Goal: Task Accomplishment & Management: Manage account settings

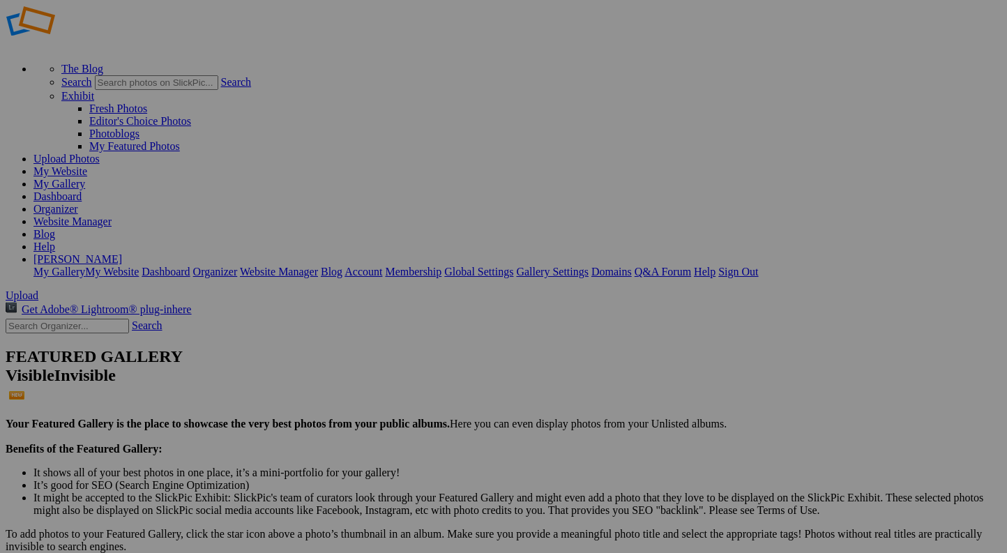
scroll to position [351, 0]
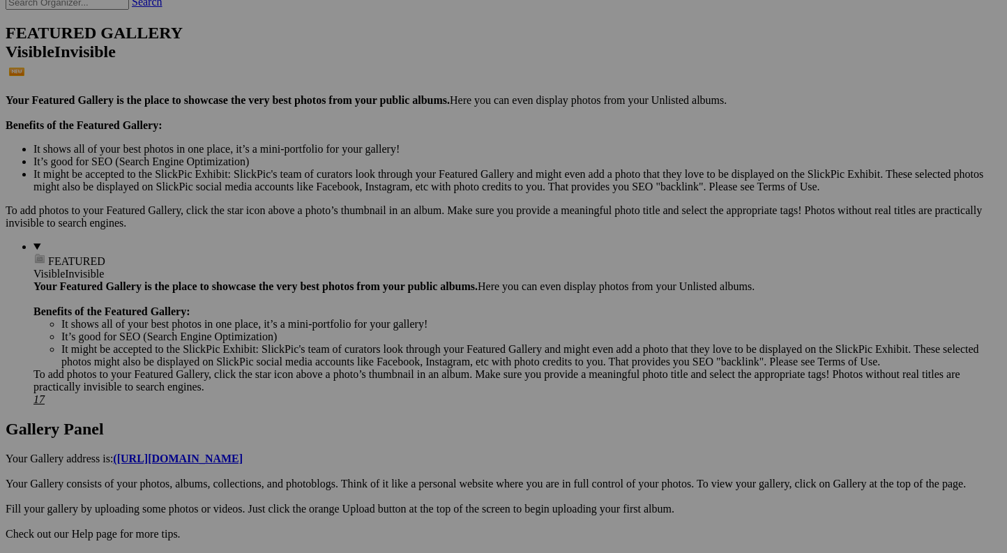
scroll to position [346, 0]
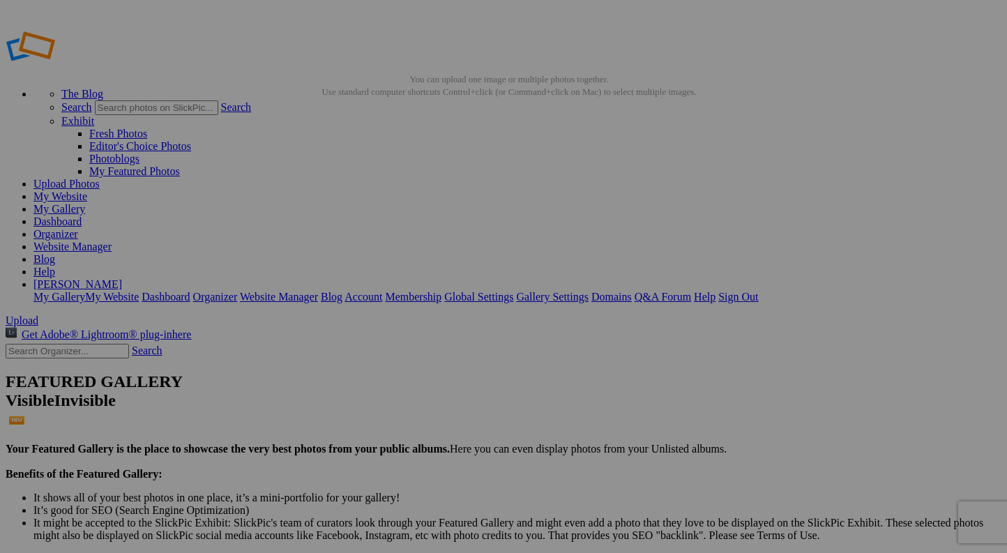
drag, startPoint x: 366, startPoint y: 135, endPoint x: 377, endPoint y: 137, distance: 10.7
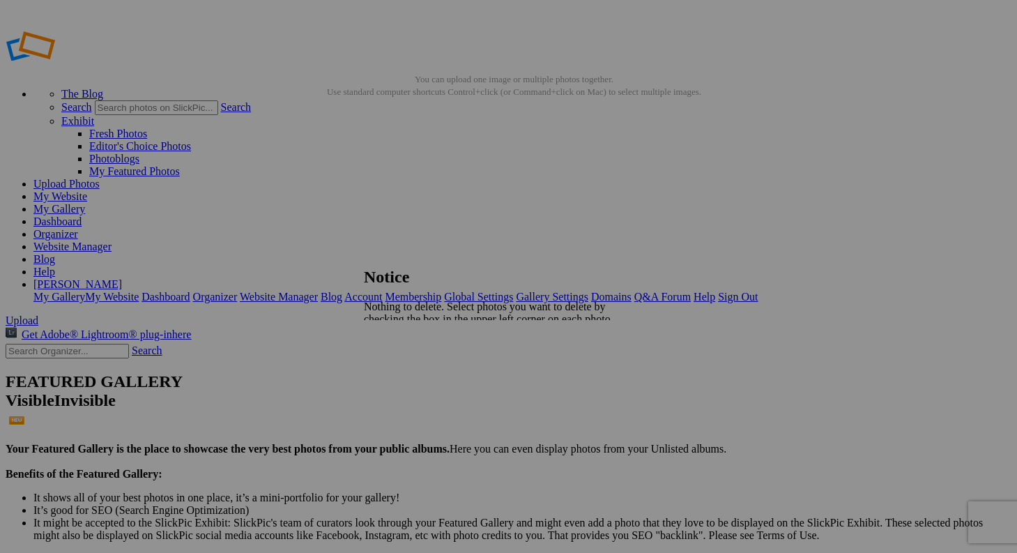
click at [389, 349] on span "Close" at bounding box center [376, 355] width 25 height 12
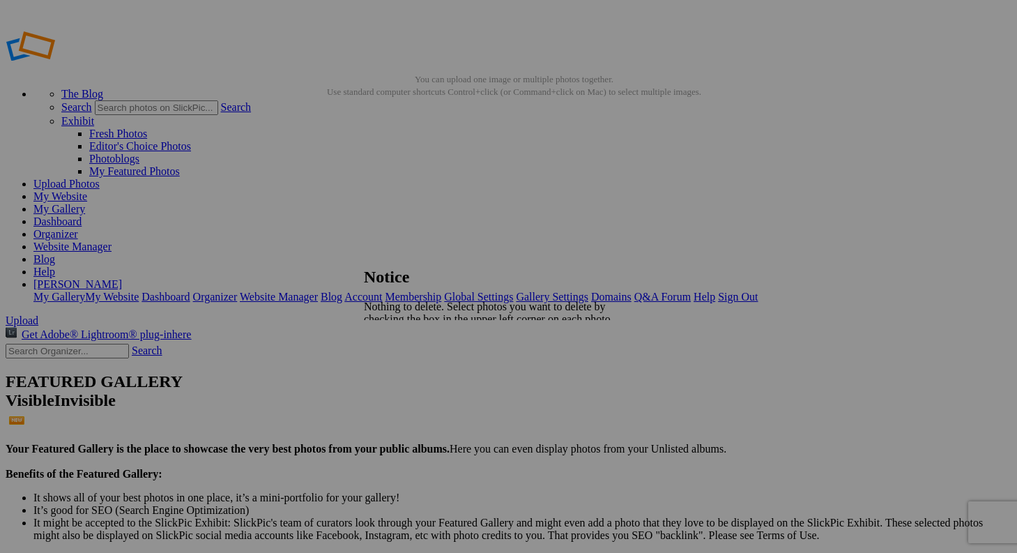
click at [389, 349] on span "Close" at bounding box center [376, 355] width 25 height 12
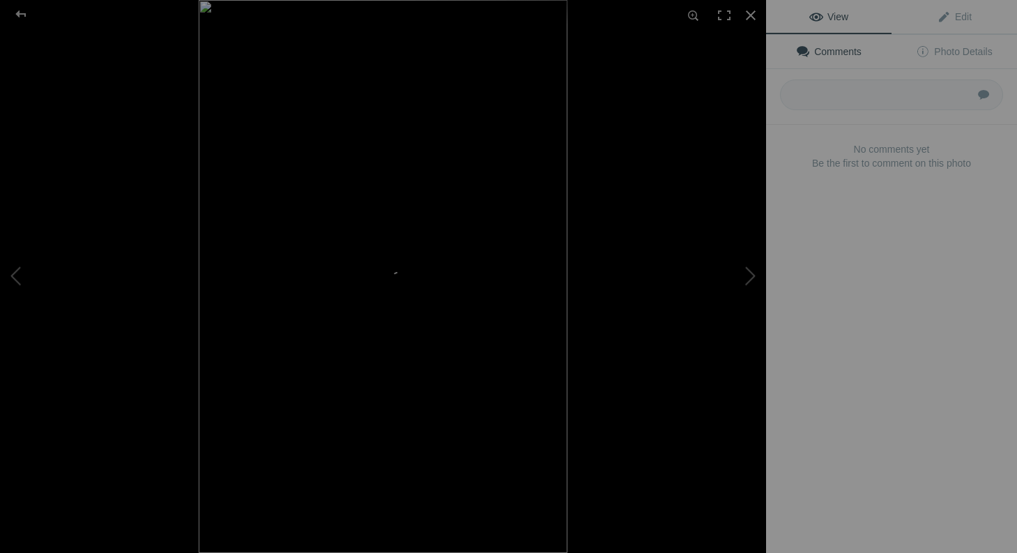
click at [662, 256] on div "180426_180425 Morocco_0662" at bounding box center [383, 276] width 766 height 553
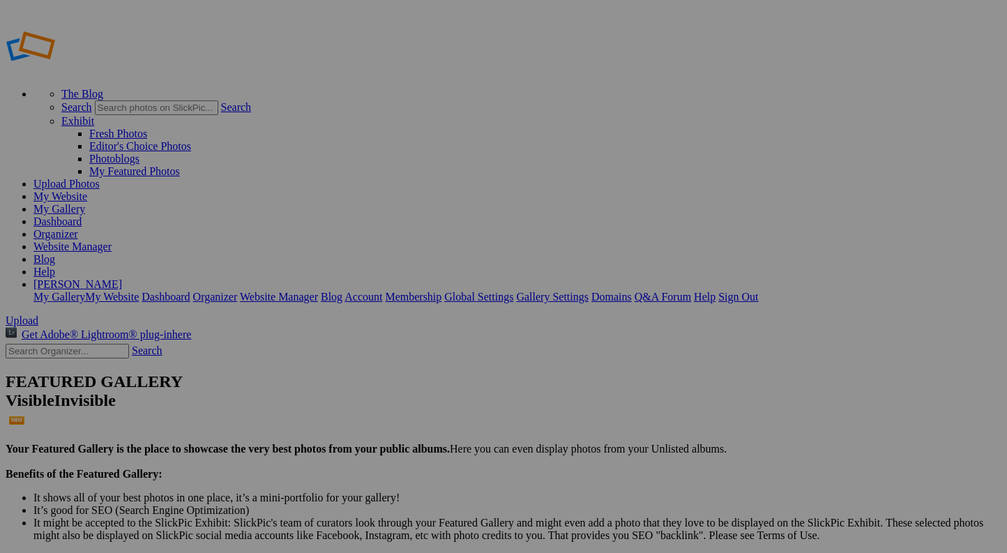
scroll to position [295, 0]
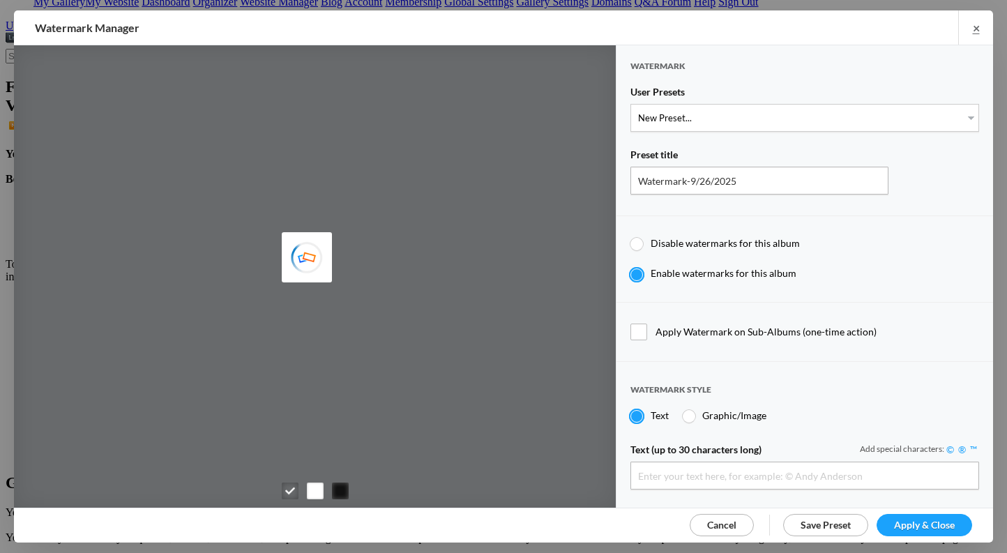
type input "Dennus Baum"
click at [729, 520] on span "Cancel" at bounding box center [721, 525] width 29 height 12
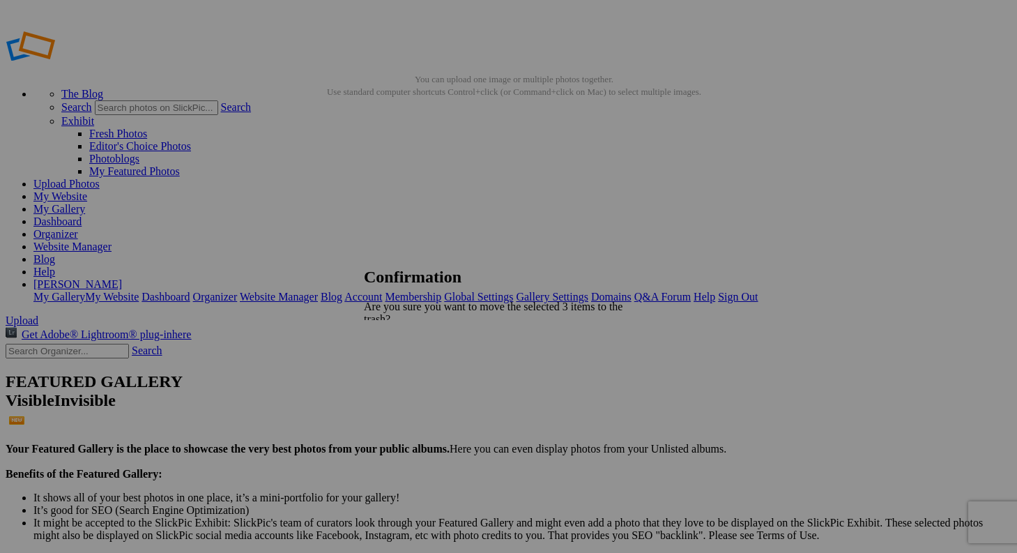
click at [411, 374] on span "Yes" at bounding box center [403, 380] width 16 height 12
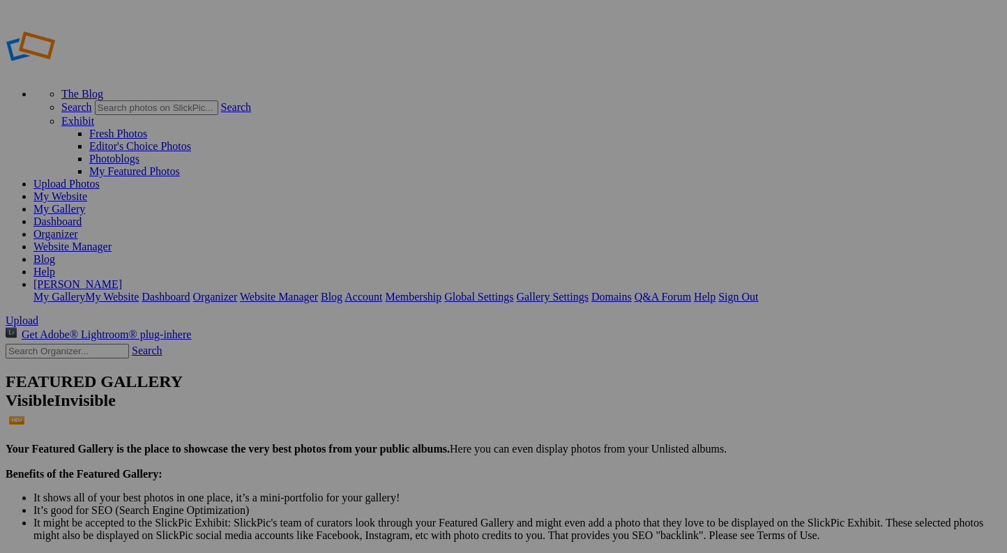
scroll to position [295, 0]
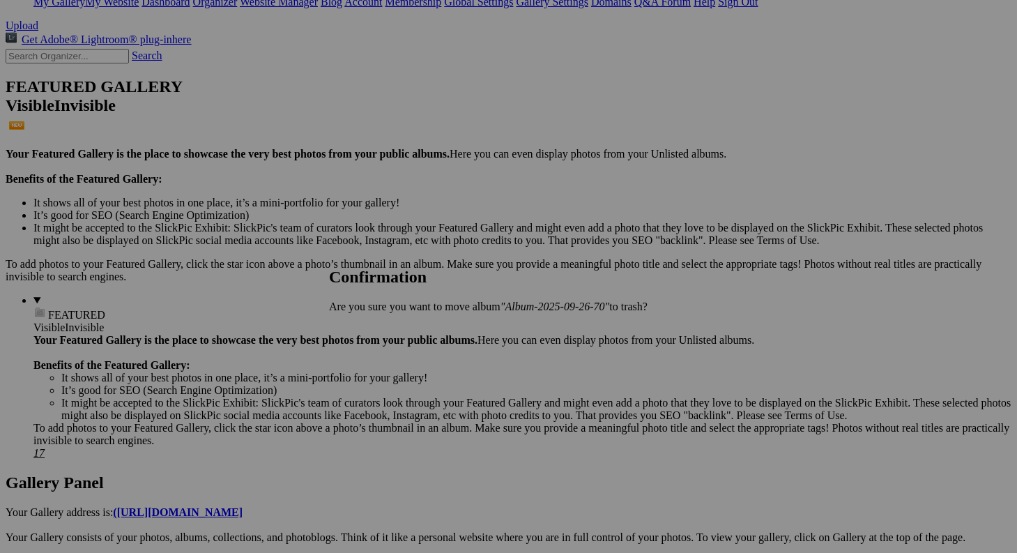
click at [376, 327] on span "Yes" at bounding box center [368, 330] width 16 height 12
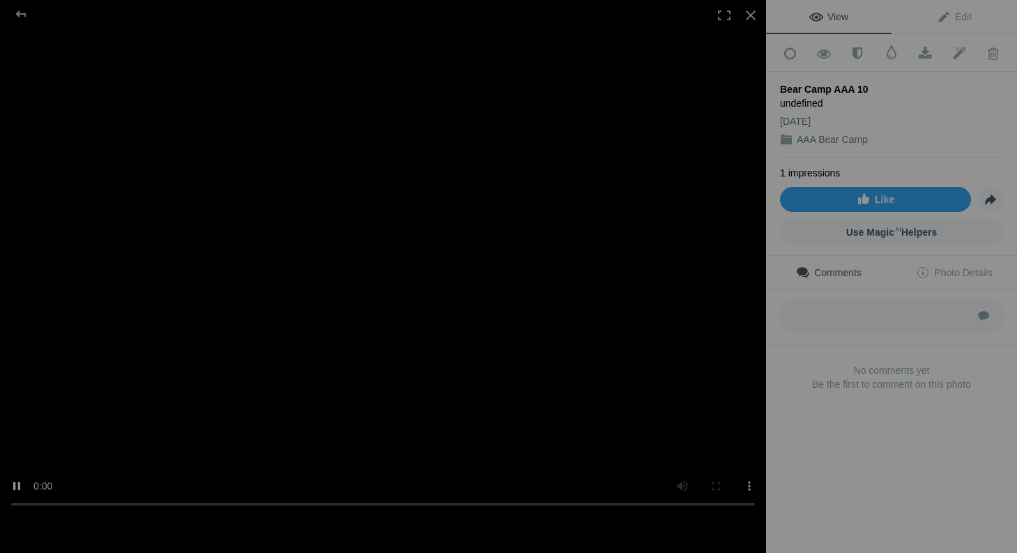
click at [22, 503] on video at bounding box center [383, 276] width 766 height 486
click at [17, 503] on video at bounding box center [383, 276] width 766 height 486
click at [746, 504] on video at bounding box center [383, 276] width 766 height 486
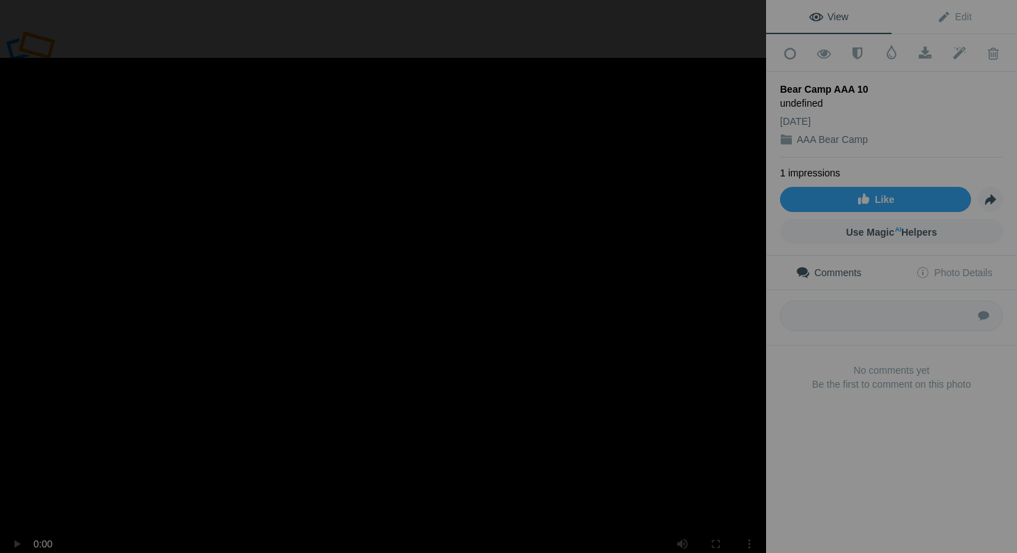
click at [409, 466] on video at bounding box center [383, 334] width 766 height 486
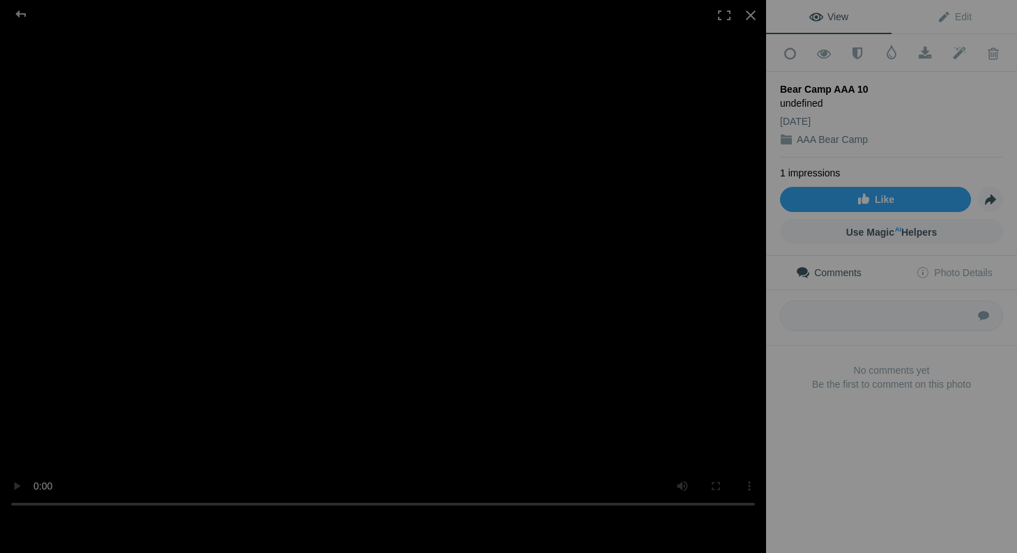
click at [20, 502] on video at bounding box center [383, 276] width 766 height 486
click at [22, 12] on div at bounding box center [21, 14] width 50 height 28
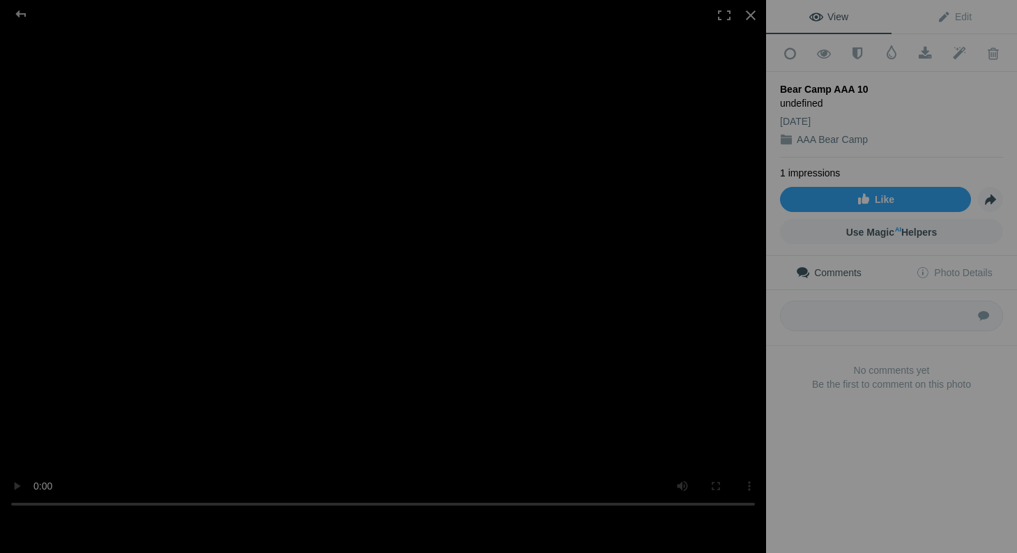
click at [389, 278] on video at bounding box center [383, 276] width 766 height 486
click at [22, 10] on div at bounding box center [21, 14] width 50 height 28
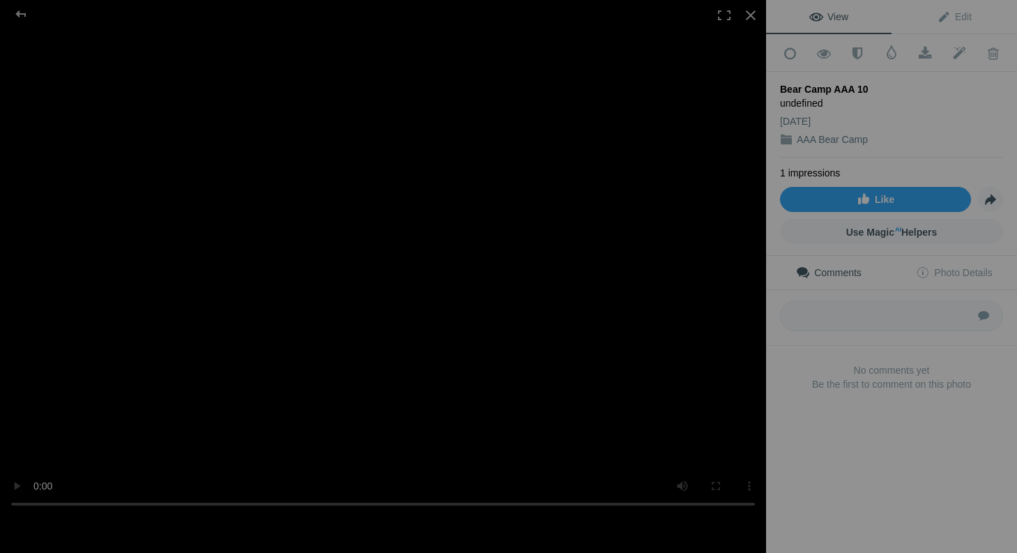
click at [387, 275] on video at bounding box center [383, 276] width 766 height 486
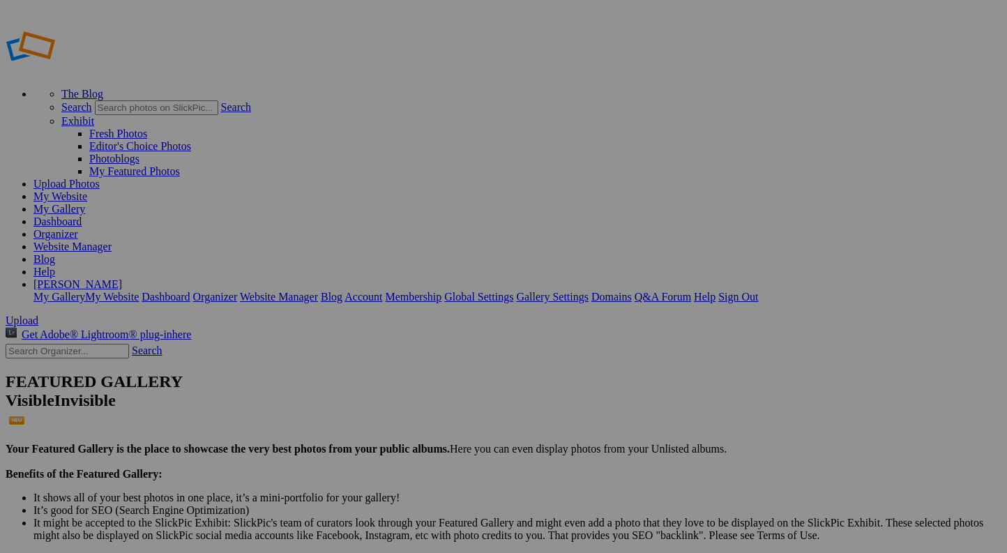
scroll to position [343, 0]
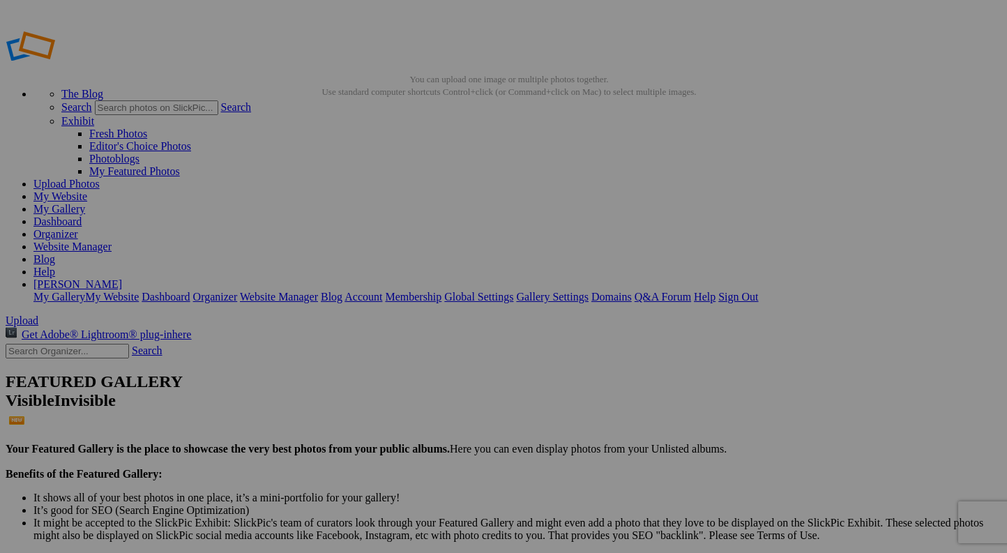
drag, startPoint x: 630, startPoint y: 364, endPoint x: 598, endPoint y: 347, distance: 36.2
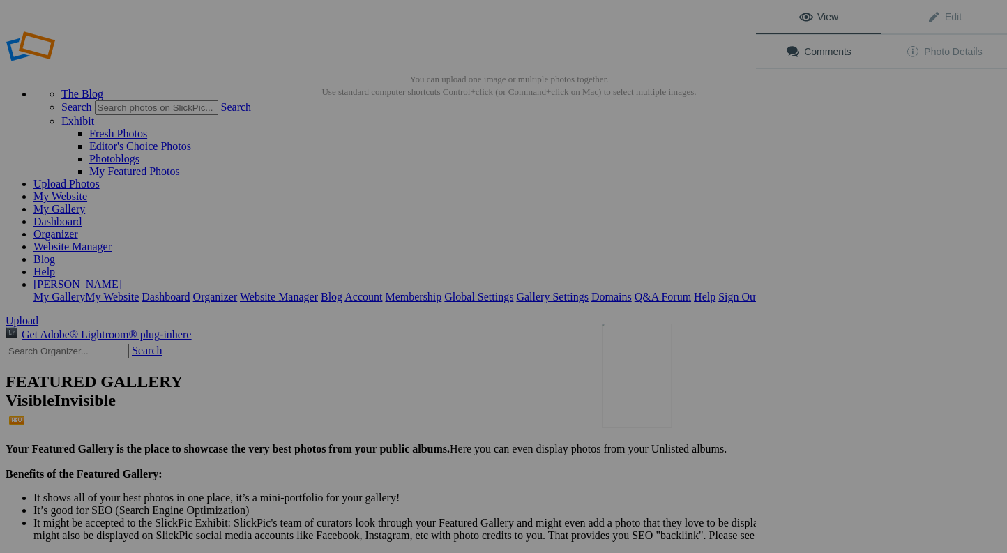
click at [572, 334] on div at bounding box center [378, 276] width 756 height 553
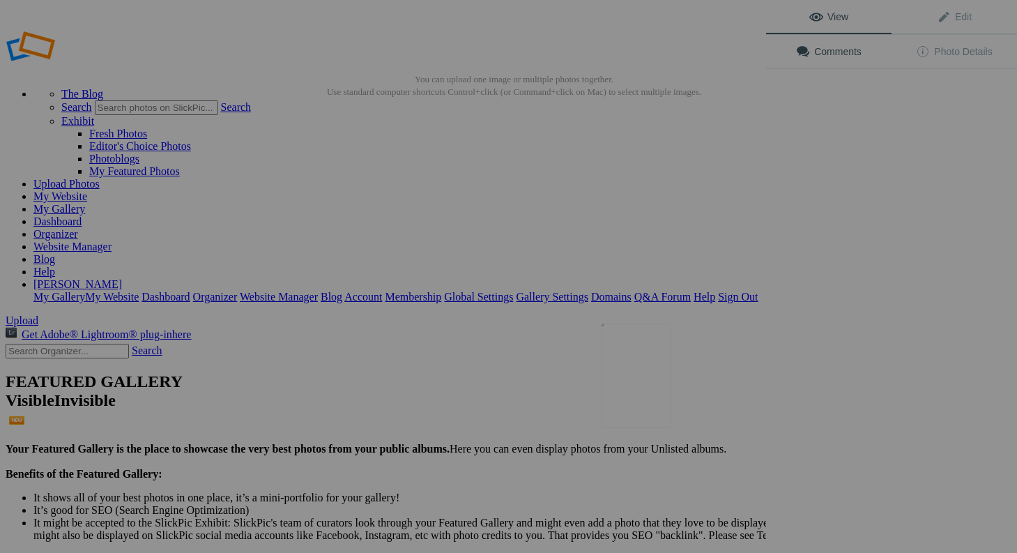
click at [538, 321] on div at bounding box center [383, 276] width 766 height 553
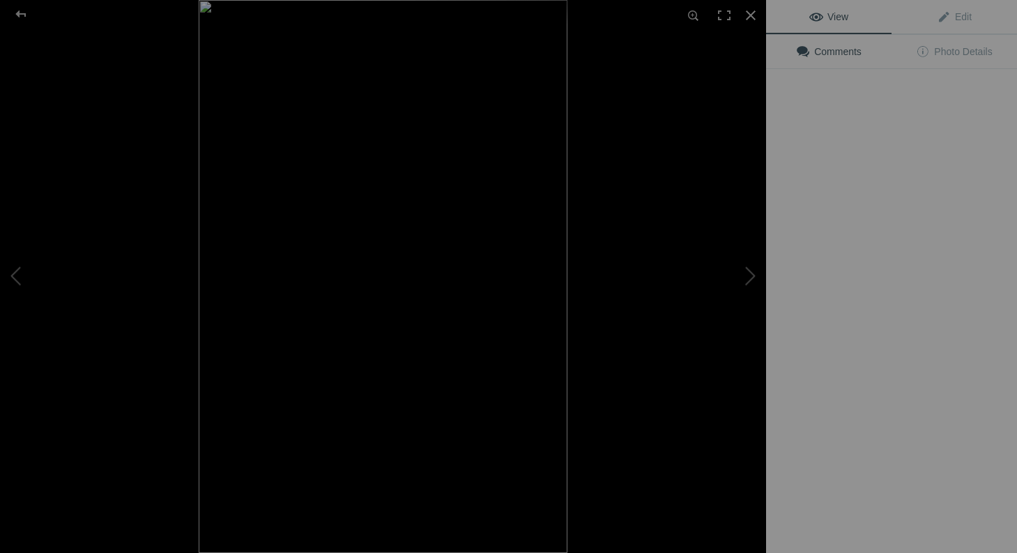
click at [489, 312] on div at bounding box center [582, 276] width 766 height 553
click at [489, 312] on img at bounding box center [383, 276] width 369 height 553
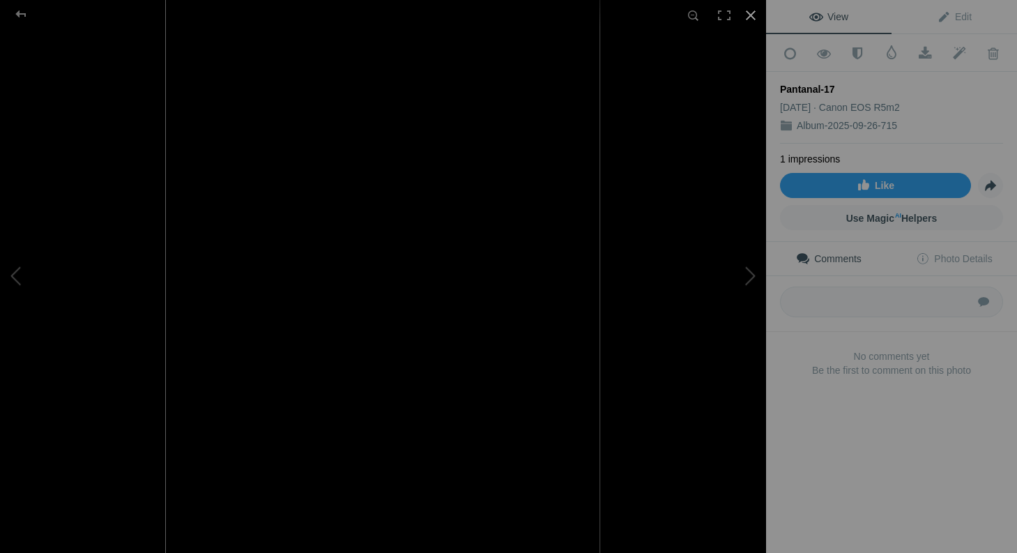
click at [753, 12] on div at bounding box center [751, 15] width 31 height 31
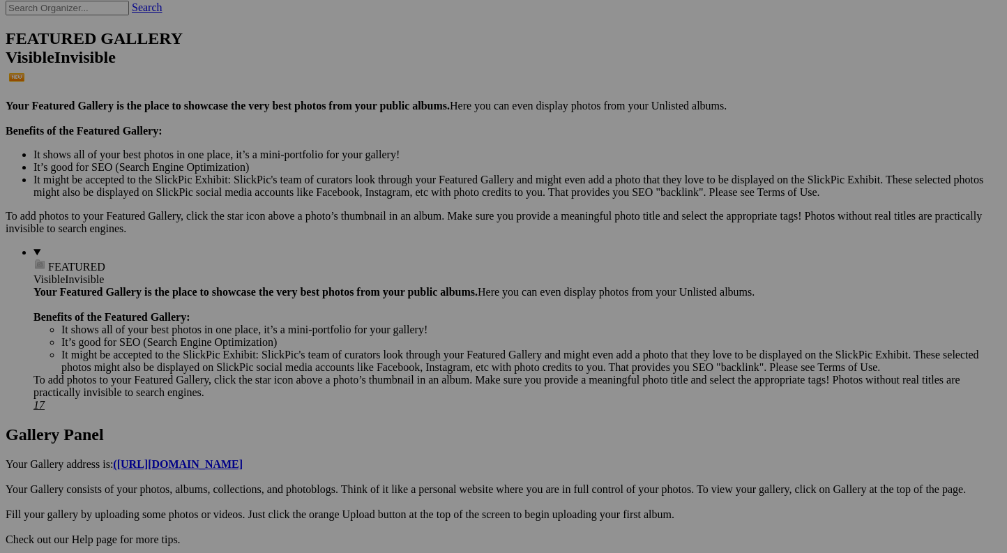
scroll to position [343, 0]
